Goal: Navigation & Orientation: Understand site structure

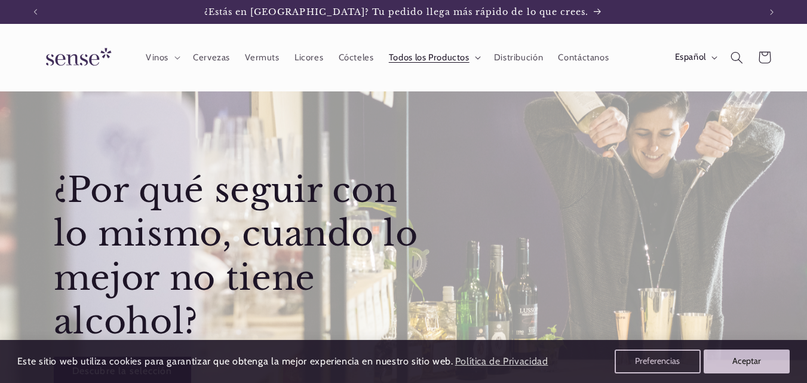
click at [458, 59] on span "Todos los Productos" at bounding box center [429, 57] width 81 height 11
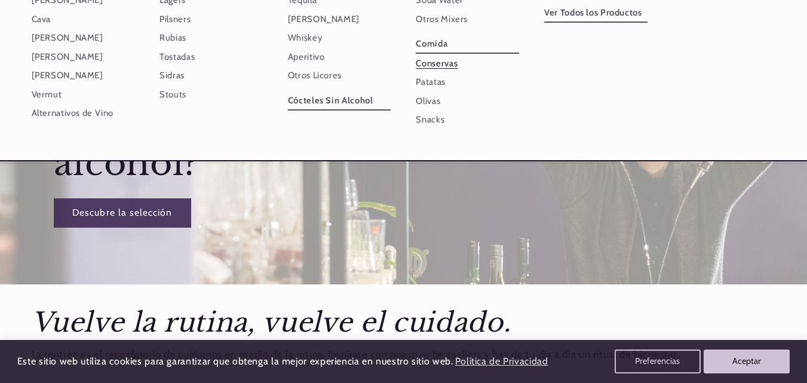
scroll to position [179, 0]
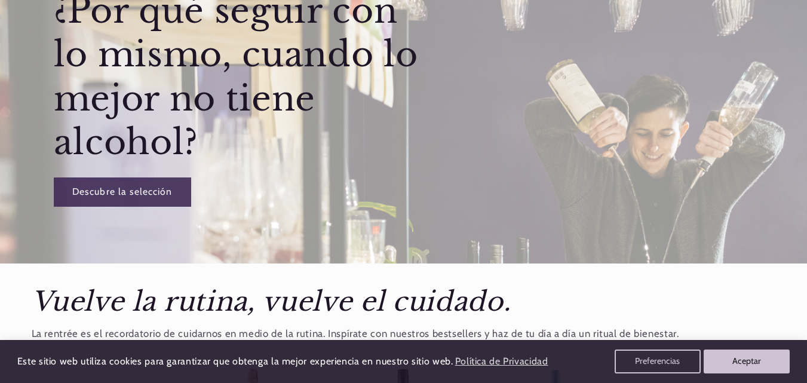
click at [183, 225] on div "¿Por qué seguir con lo mismo, cuando lo mejor no tiene alcohol? Descubre la sel…" at bounding box center [245, 95] width 427 height 274
click at [142, 191] on link "Descubre la selección" at bounding box center [121, 192] width 137 height 29
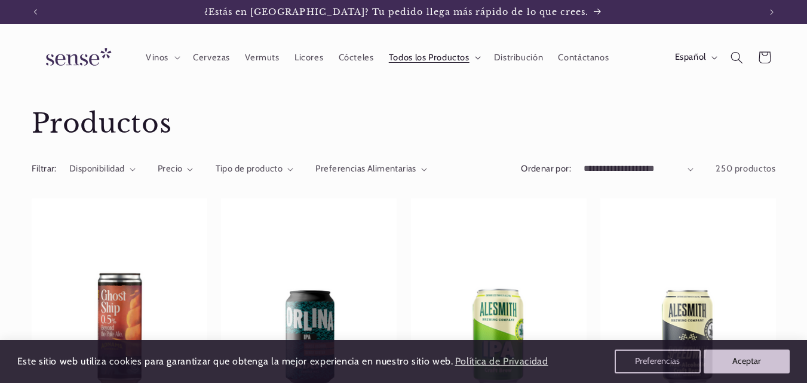
click at [437, 60] on span "Todos los Productos" at bounding box center [429, 57] width 81 height 11
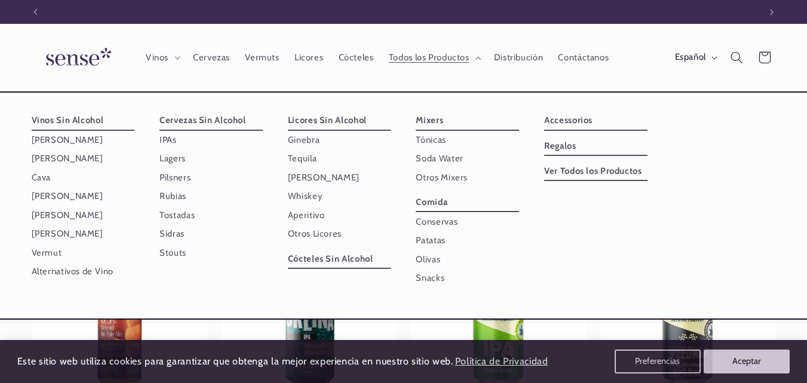
scroll to position [0, 725]
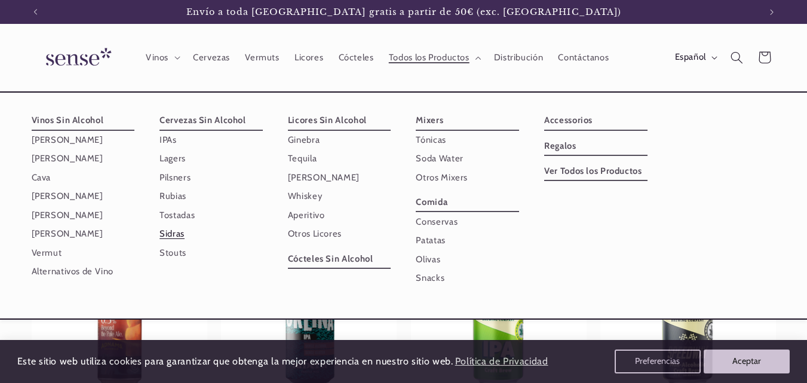
click at [175, 237] on link "Sidras" at bounding box center [211, 234] width 103 height 19
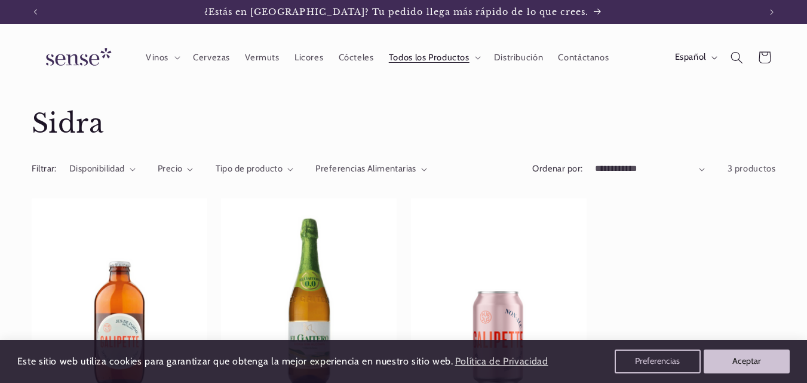
scroll to position [120, 0]
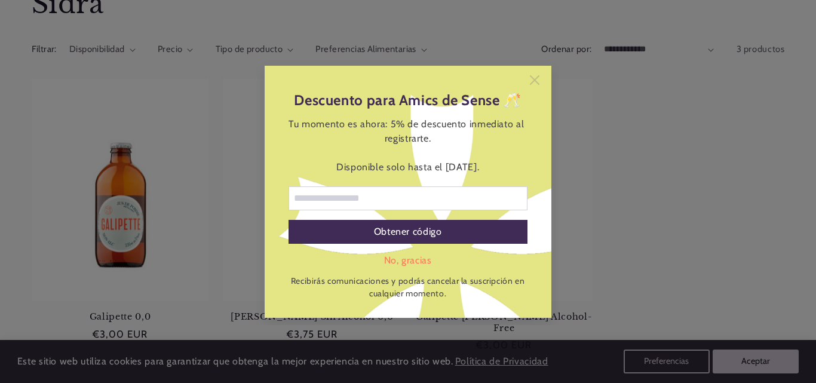
click at [539, 80] on icon at bounding box center [535, 80] width 10 height 10
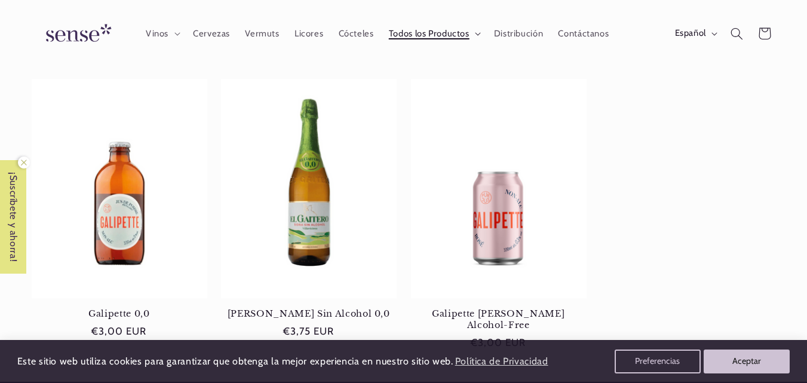
click at [408, 34] on span "Todos los Productos" at bounding box center [429, 33] width 81 height 11
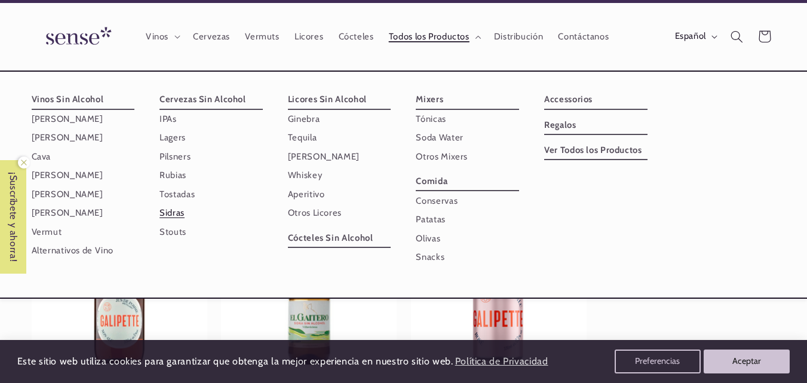
scroll to position [0, 0]
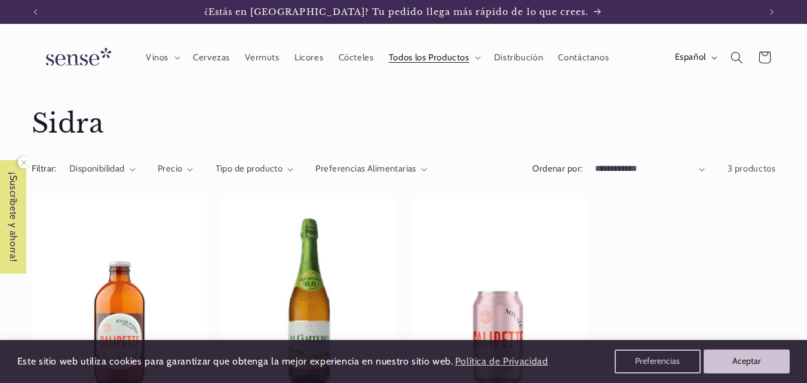
click at [71, 61] on img at bounding box center [77, 58] width 90 height 34
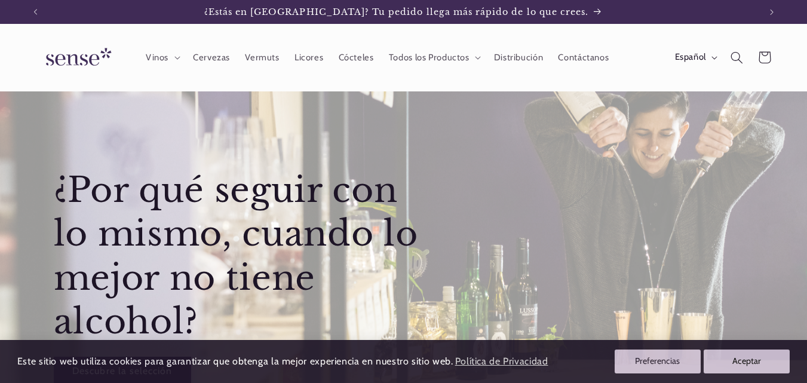
scroll to position [60, 0]
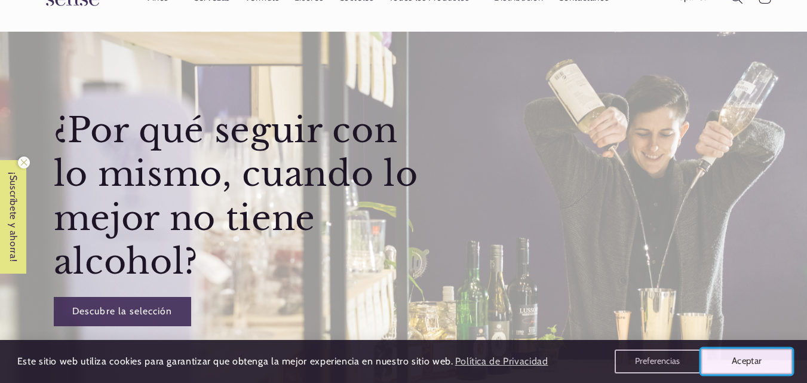
click at [726, 360] on button "Aceptar" at bounding box center [747, 361] width 91 height 25
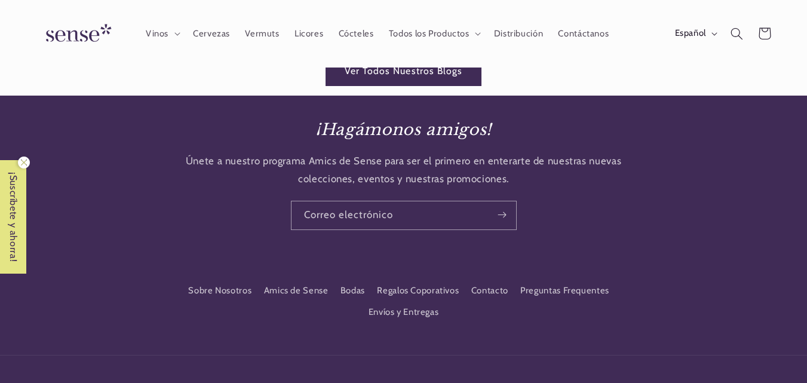
scroll to position [1556, 0]
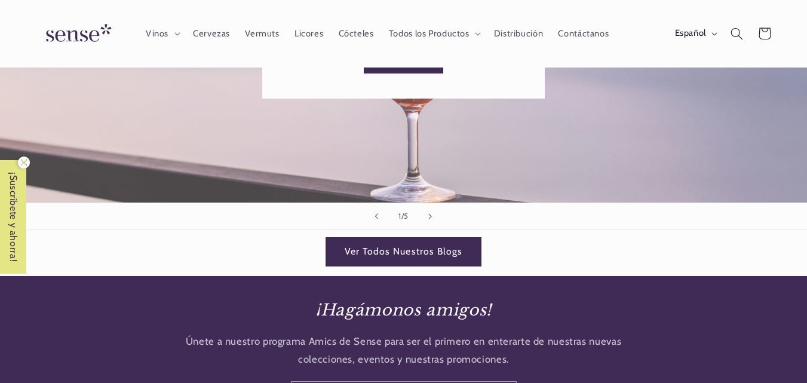
drag, startPoint x: 259, startPoint y: 15, endPoint x: 188, endPoint y: 203, distance: 200.7
click at [188, 203] on div "1 / de 5" at bounding box center [403, 216] width 807 height 27
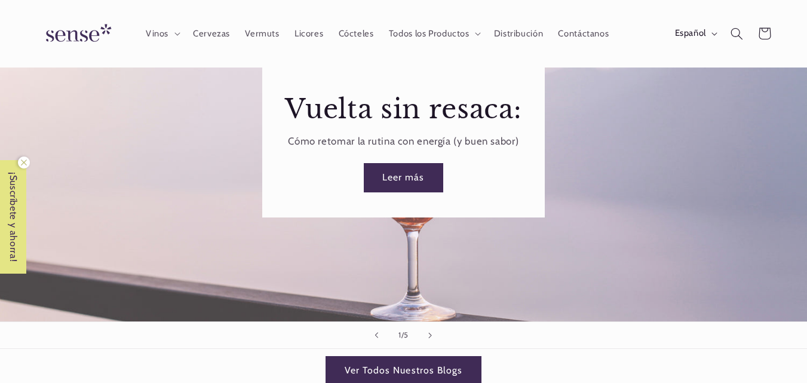
scroll to position [1437, 0]
click at [75, 28] on img at bounding box center [77, 34] width 90 height 34
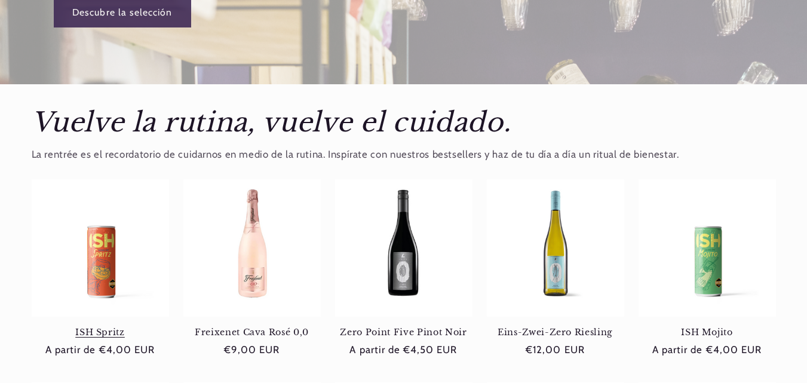
scroll to position [1855, 0]
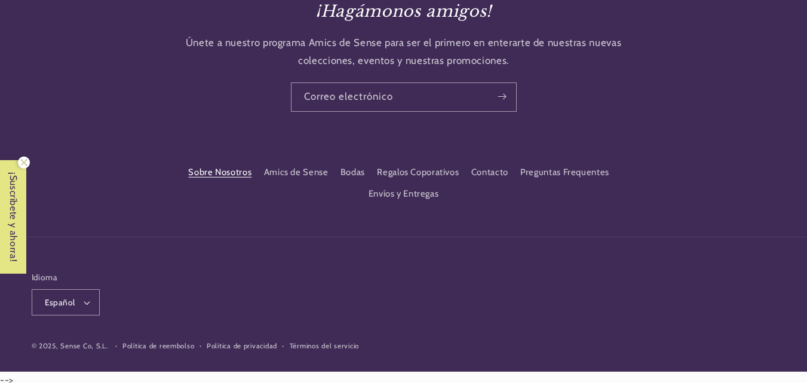
click at [209, 166] on link "Sobre Nosotros" at bounding box center [219, 174] width 63 height 19
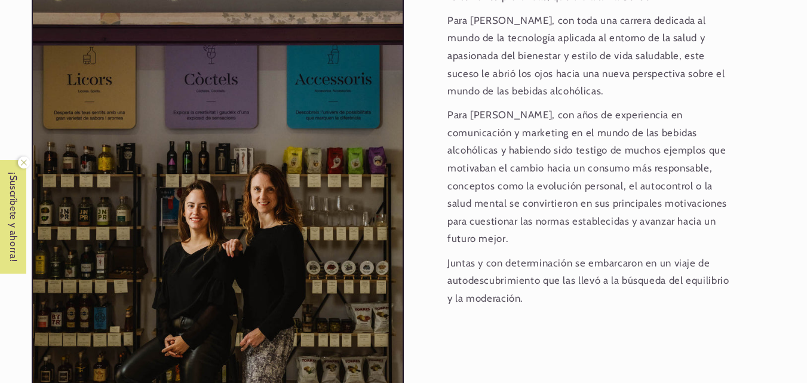
scroll to position [0, 725]
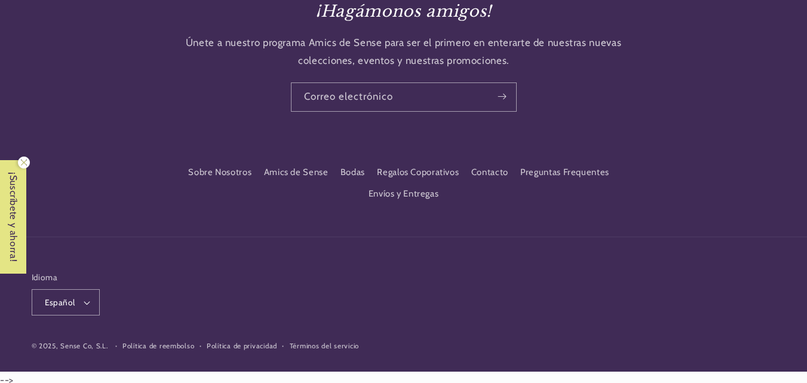
scroll to position [0, 725]
click at [188, 242] on div "Idioma Español Español [GEOGRAPHIC_DATA] English © 2025, Sense Co, S.L. Polític…" at bounding box center [403, 295] width 807 height 116
